Goal: Navigation & Orientation: Find specific page/section

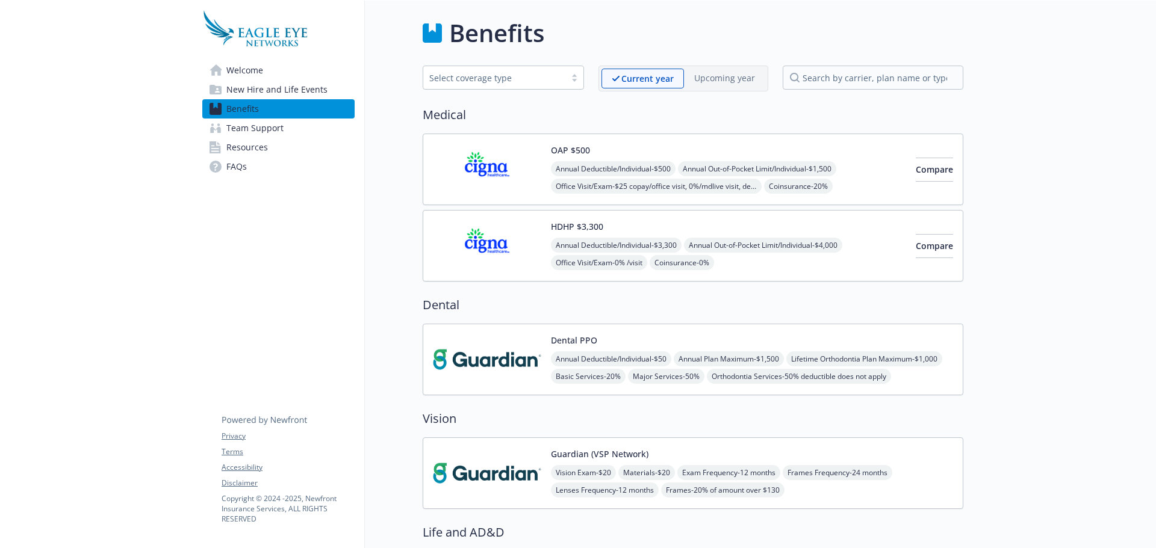
drag, startPoint x: 31, startPoint y: 451, endPoint x: 128, endPoint y: 1038, distance: 594.8
